Goal: Find specific page/section

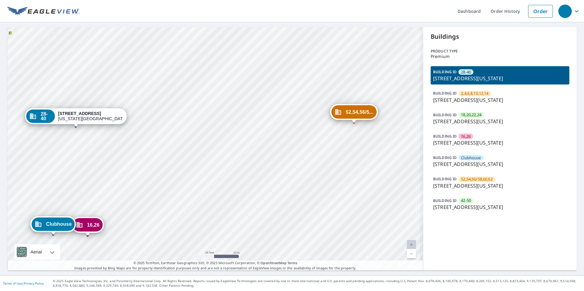
click at [303, 193] on div "2,4,6,8,10... [STREET_ADDRESS][US_STATE] 18,20,22,2... [STREET_ADDRESS][GEOGRAP…" at bounding box center [215, 149] width 416 height 244
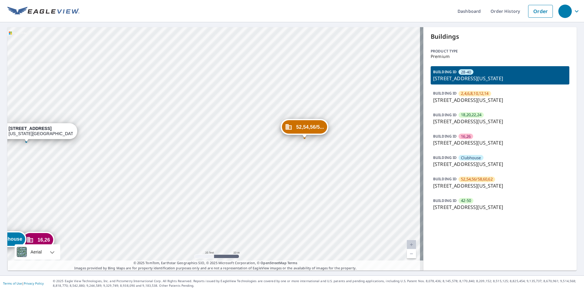
drag, startPoint x: 289, startPoint y: 183, endPoint x: 333, endPoint y: 157, distance: 50.9
click at [332, 157] on div "2,4,6,8,10... [STREET_ADDRESS][US_STATE] 18,20,22,2... [STREET_ADDRESS][GEOGRAP…" at bounding box center [215, 149] width 416 height 244
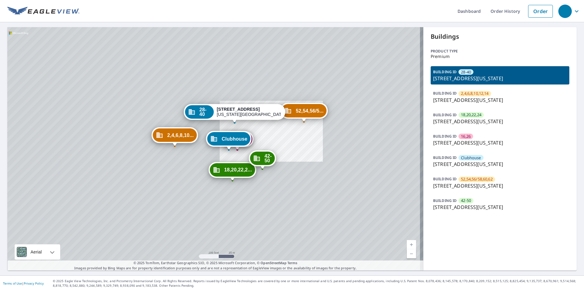
drag, startPoint x: 243, startPoint y: 184, endPoint x: 252, endPoint y: 171, distance: 15.8
click at [252, 171] on div "2,4,6,8,10... [STREET_ADDRESS][US_STATE] 18,20,22,2... [STREET_ADDRESS][GEOGRAP…" at bounding box center [215, 149] width 416 height 244
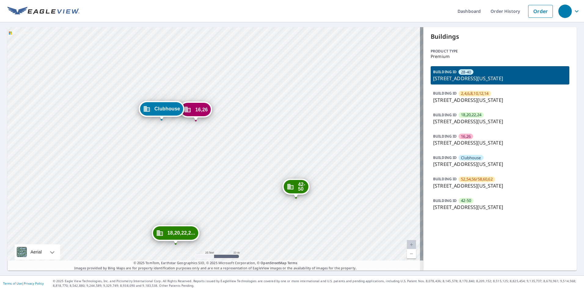
drag, startPoint x: 267, startPoint y: 107, endPoint x: 255, endPoint y: 132, distance: 27.4
click at [255, 132] on div "2,4,6,8,10... [STREET_ADDRESS][US_STATE] 18,20,22,2... [STREET_ADDRESS][GEOGRAP…" at bounding box center [215, 149] width 416 height 244
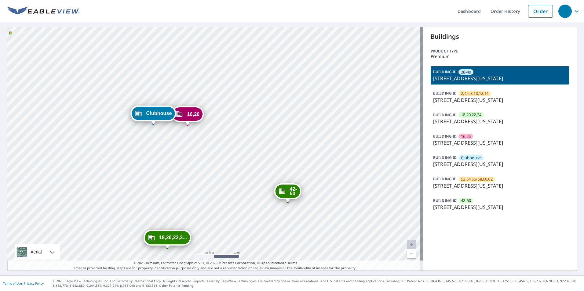
drag, startPoint x: 258, startPoint y: 132, endPoint x: 226, endPoint y: 153, distance: 38.5
click at [226, 153] on div "2,4,6,8,10... [STREET_ADDRESS][US_STATE] 18,20,22,2... [STREET_ADDRESS][GEOGRAP…" at bounding box center [215, 149] width 416 height 244
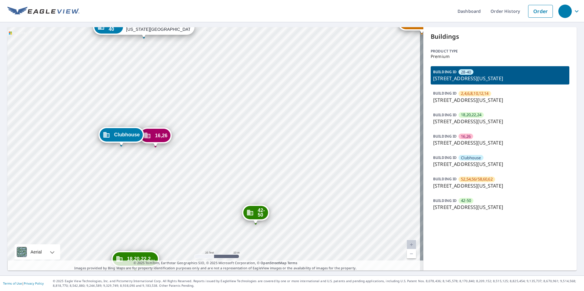
drag, startPoint x: 240, startPoint y: 152, endPoint x: 232, endPoint y: 153, distance: 7.7
click at [205, 164] on div "2,4,6,8,10... [STREET_ADDRESS][US_STATE] 18,20,22,2... [STREET_ADDRESS][GEOGRAP…" at bounding box center [215, 149] width 416 height 244
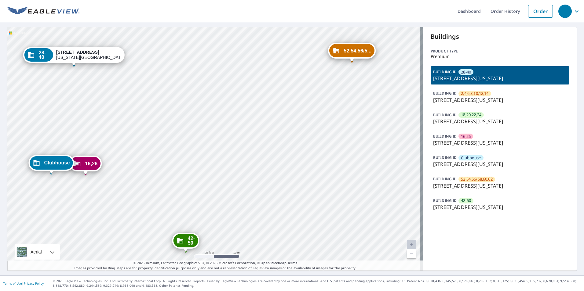
click at [228, 162] on div "2,4,6,8,10... [STREET_ADDRESS][US_STATE] 18,20,22,2... [STREET_ADDRESS][GEOGRAP…" at bounding box center [215, 149] width 416 height 244
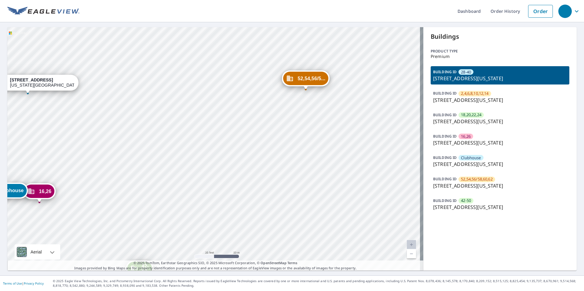
click at [242, 153] on div "2,4,6,8,10... [STREET_ADDRESS][US_STATE] 18,20,22,2... [STREET_ADDRESS][GEOGRAP…" at bounding box center [215, 149] width 416 height 244
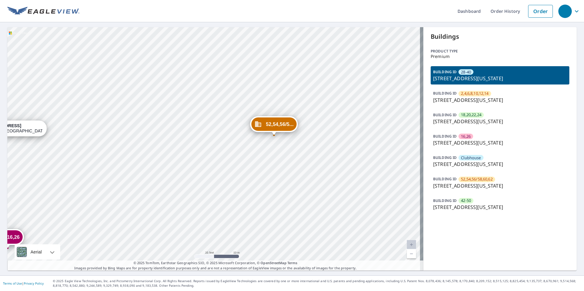
drag, startPoint x: 260, startPoint y: 148, endPoint x: 258, endPoint y: 157, distance: 8.5
click at [258, 157] on div "2,4,6,8,10... [STREET_ADDRESS][US_STATE] 18,20,22,2... [STREET_ADDRESS][GEOGRAP…" at bounding box center [215, 149] width 416 height 244
